Goal: Information Seeking & Learning: Learn about a topic

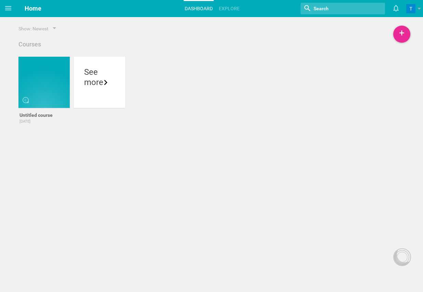
click at [126, 161] on div "Home Planner My Libraries My Curriculum My Files Home Dashboard Explore Nothing…" at bounding box center [211, 146] width 423 height 292
click at [216, 66] on div "Untitled course [DATE] Make a copy Delete See more" at bounding box center [211, 100] width 390 height 86
click at [228, 13] on link "Explore" at bounding box center [229, 8] width 23 height 15
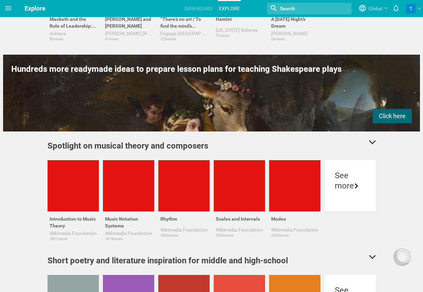
scroll to position [285, 0]
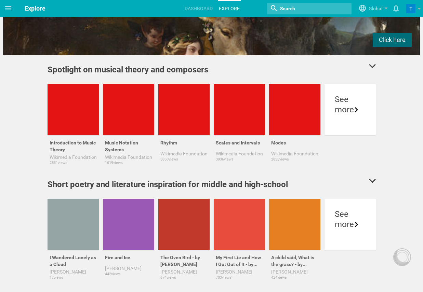
click at [118, 70] on div "Spotlight on musical theory and composers" at bounding box center [127, 70] width 161 height 12
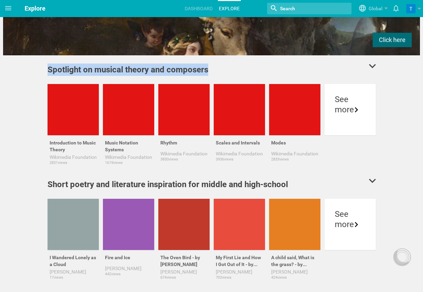
click at [141, 70] on div "Spotlight on musical theory and composers" at bounding box center [127, 70] width 161 height 12
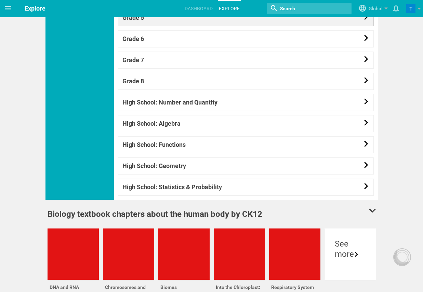
scroll to position [662, 0]
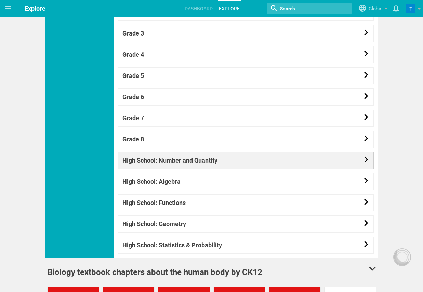
click at [184, 160] on link "High School: Number and Quantity" at bounding box center [246, 160] width 256 height 17
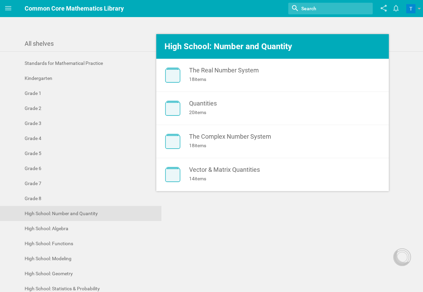
click at [212, 221] on div "Standards for Mathematical Practice Kindergarten Grade 1 Grade 2 Grade 3 Grade …" at bounding box center [211, 176] width 423 height 241
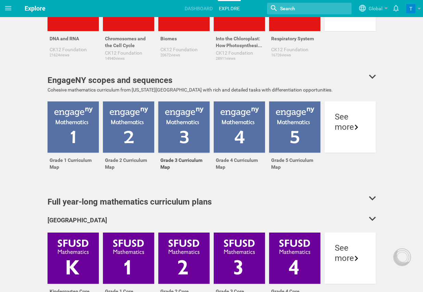
scroll to position [1134, 0]
